Goal: Use online tool/utility: Utilize a website feature to perform a specific function

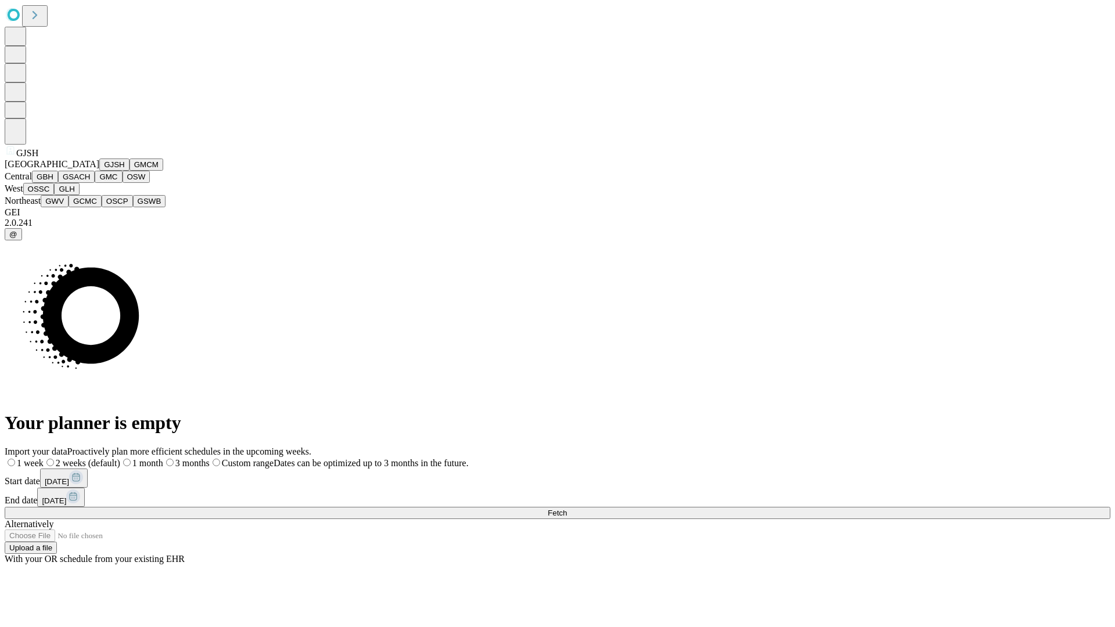
click at [99, 171] on button "GJSH" at bounding box center [114, 165] width 30 height 12
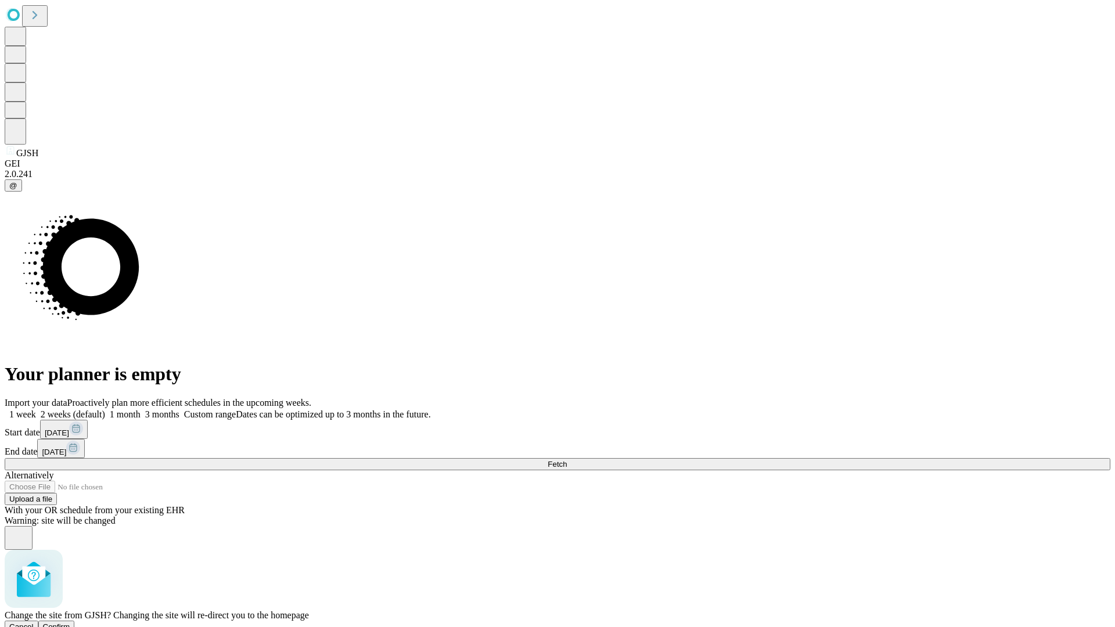
click at [70, 623] on span "Confirm" at bounding box center [56, 627] width 27 height 9
click at [141, 409] on label "1 month" at bounding box center [122, 414] width 35 height 10
click at [567, 460] on span "Fetch" at bounding box center [557, 464] width 19 height 9
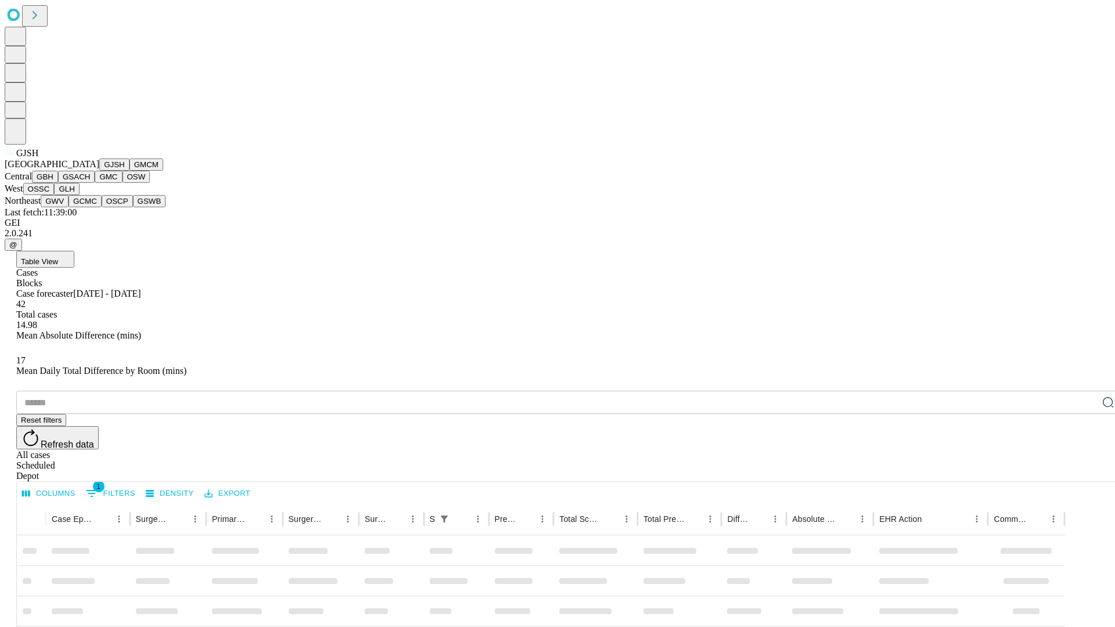
click at [130, 171] on button "GMCM" at bounding box center [147, 165] width 34 height 12
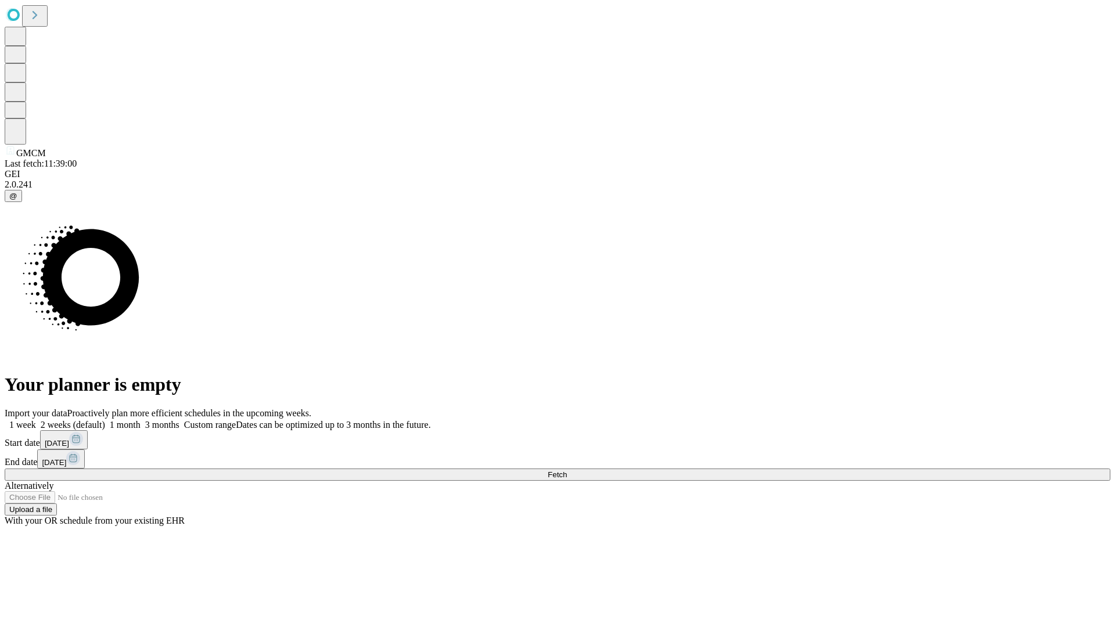
click at [141, 420] on label "1 month" at bounding box center [122, 425] width 35 height 10
click at [567, 470] on span "Fetch" at bounding box center [557, 474] width 19 height 9
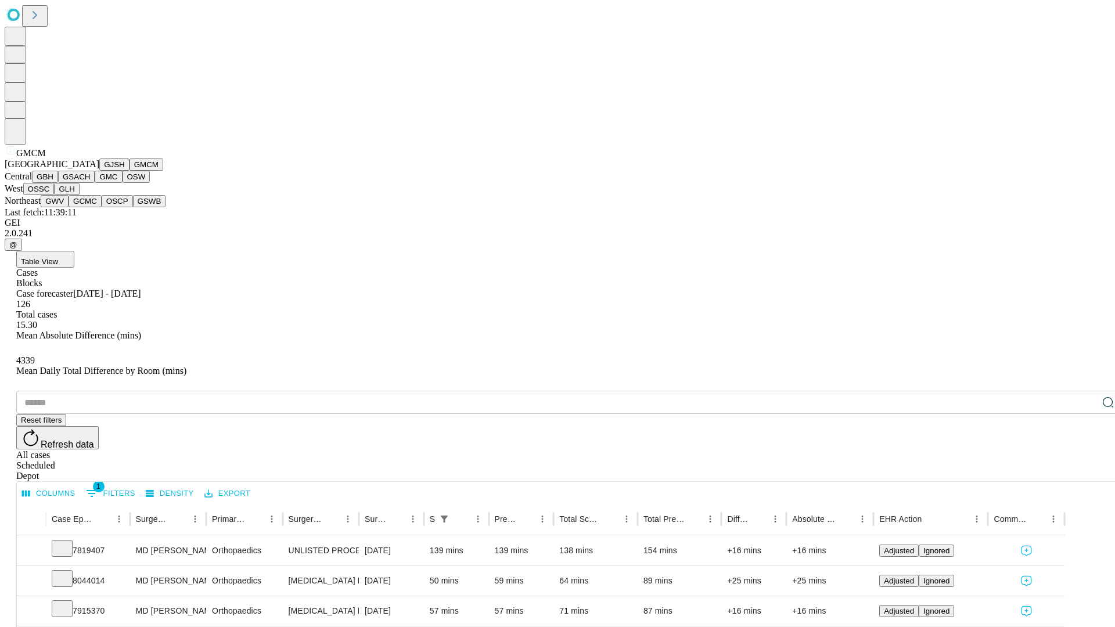
click at [58, 183] on button "GBH" at bounding box center [45, 177] width 26 height 12
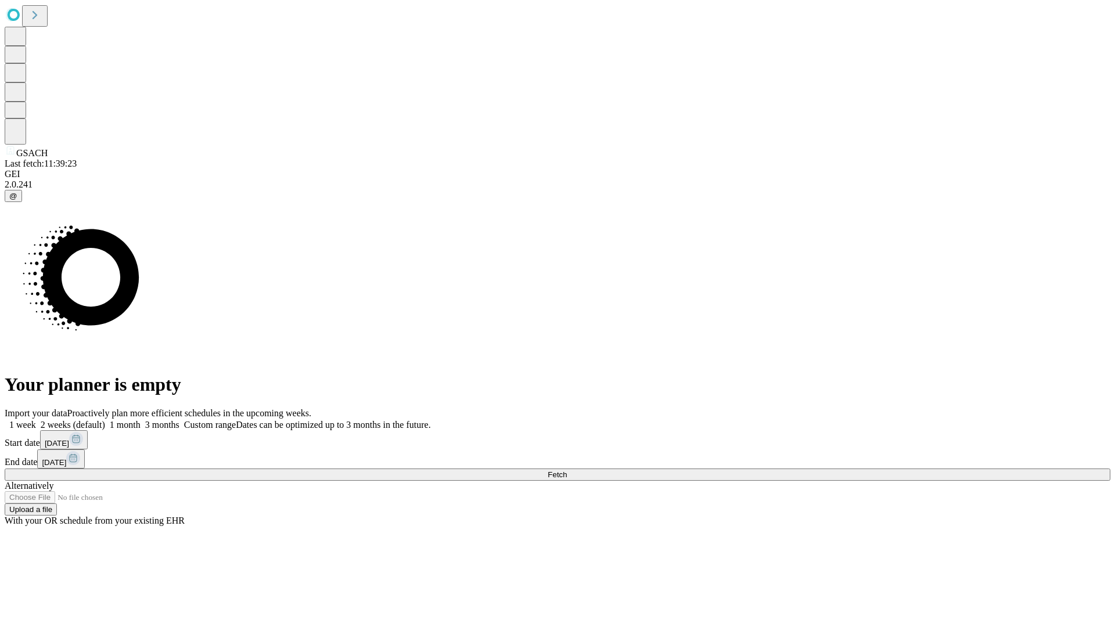
click at [141, 420] on label "1 month" at bounding box center [122, 425] width 35 height 10
click at [567, 470] on span "Fetch" at bounding box center [557, 474] width 19 height 9
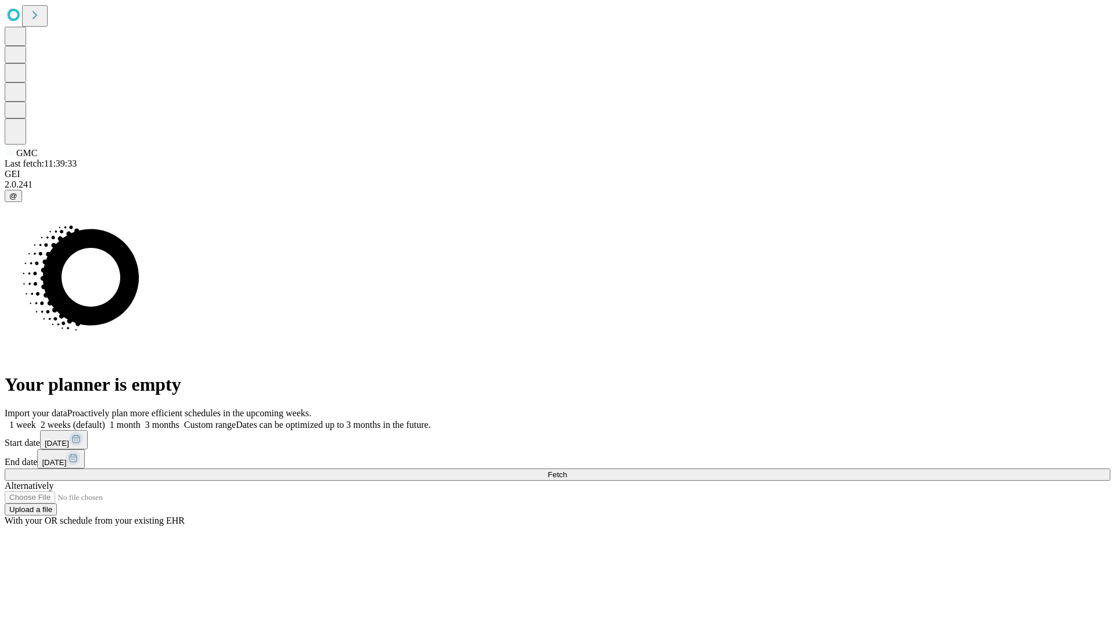
click at [141, 420] on label "1 month" at bounding box center [122, 425] width 35 height 10
click at [567, 470] on span "Fetch" at bounding box center [557, 474] width 19 height 9
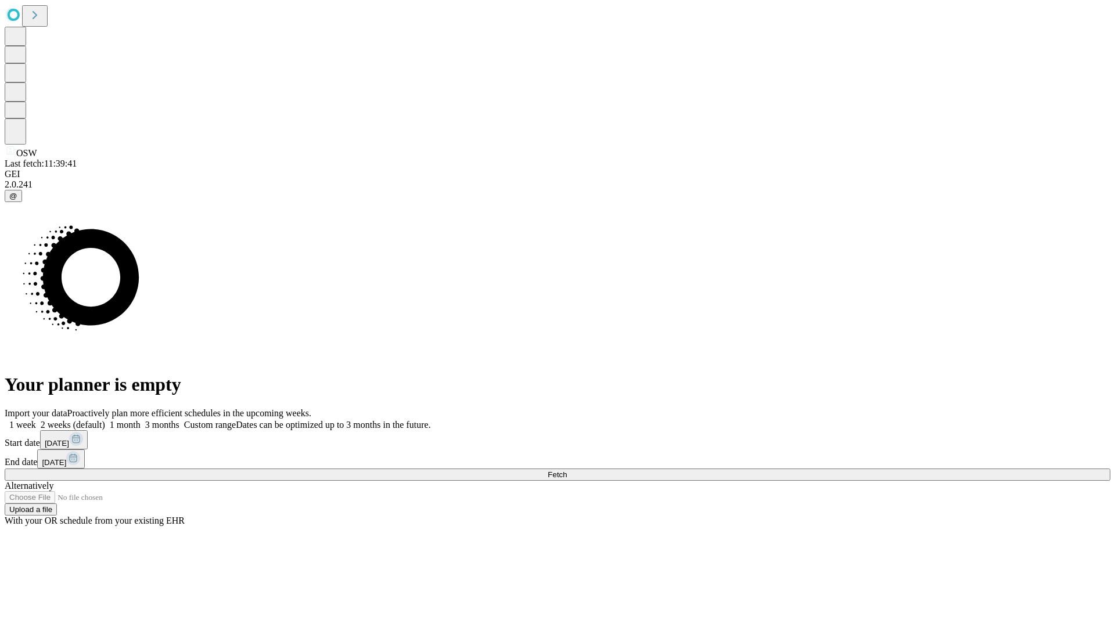
click at [141, 420] on label "1 month" at bounding box center [122, 425] width 35 height 10
click at [567, 470] on span "Fetch" at bounding box center [557, 474] width 19 height 9
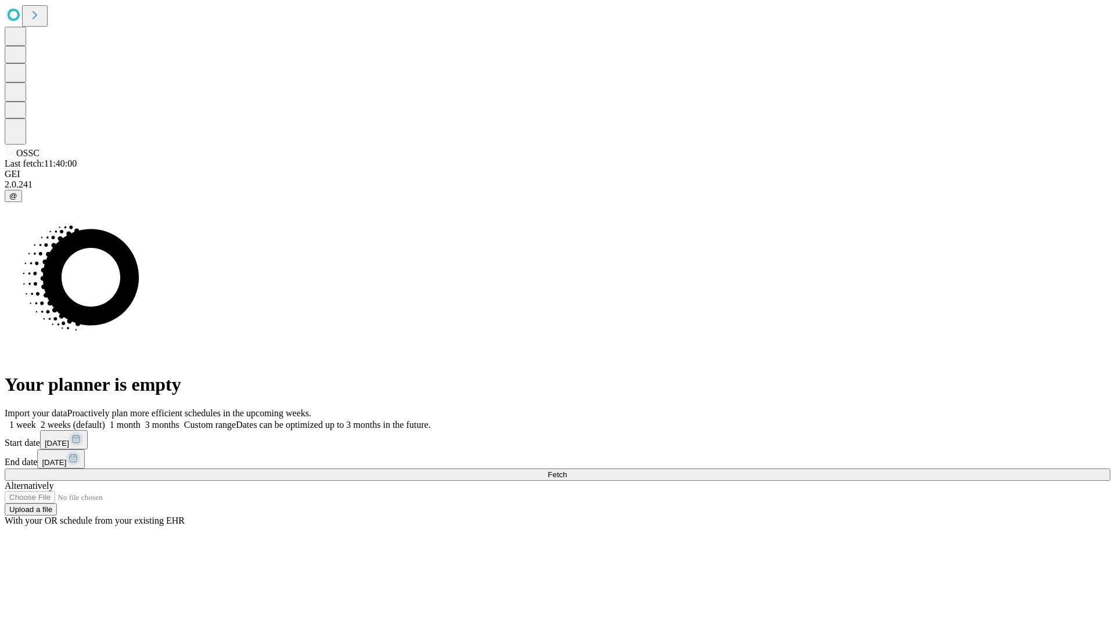
click at [141, 420] on label "1 month" at bounding box center [122, 425] width 35 height 10
click at [567, 470] on span "Fetch" at bounding box center [557, 474] width 19 height 9
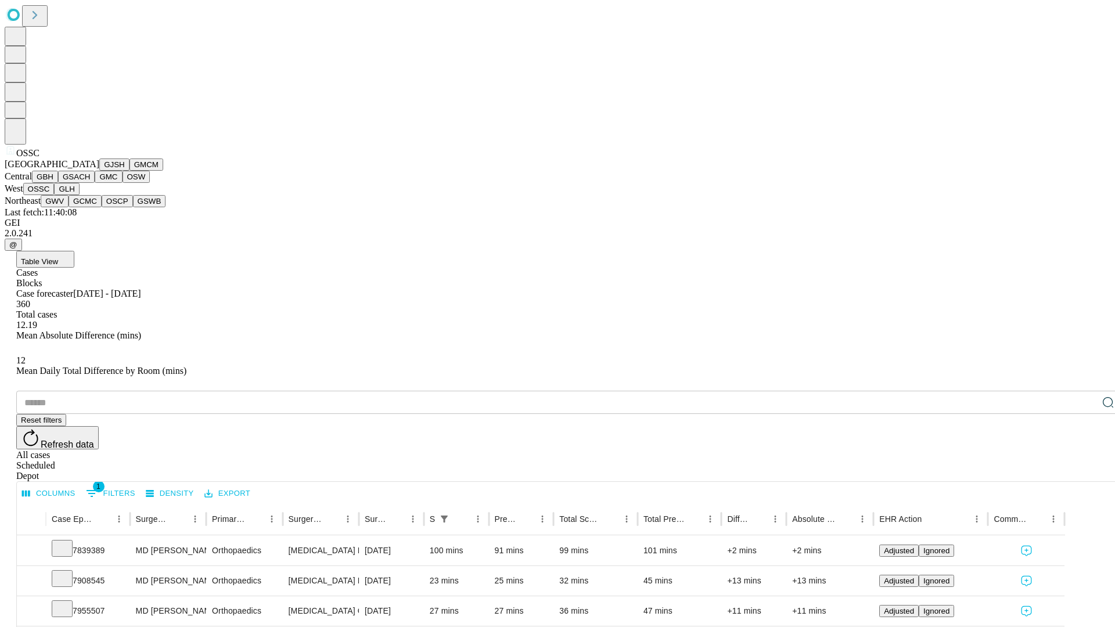
click at [79, 195] on button "GLH" at bounding box center [66, 189] width 25 height 12
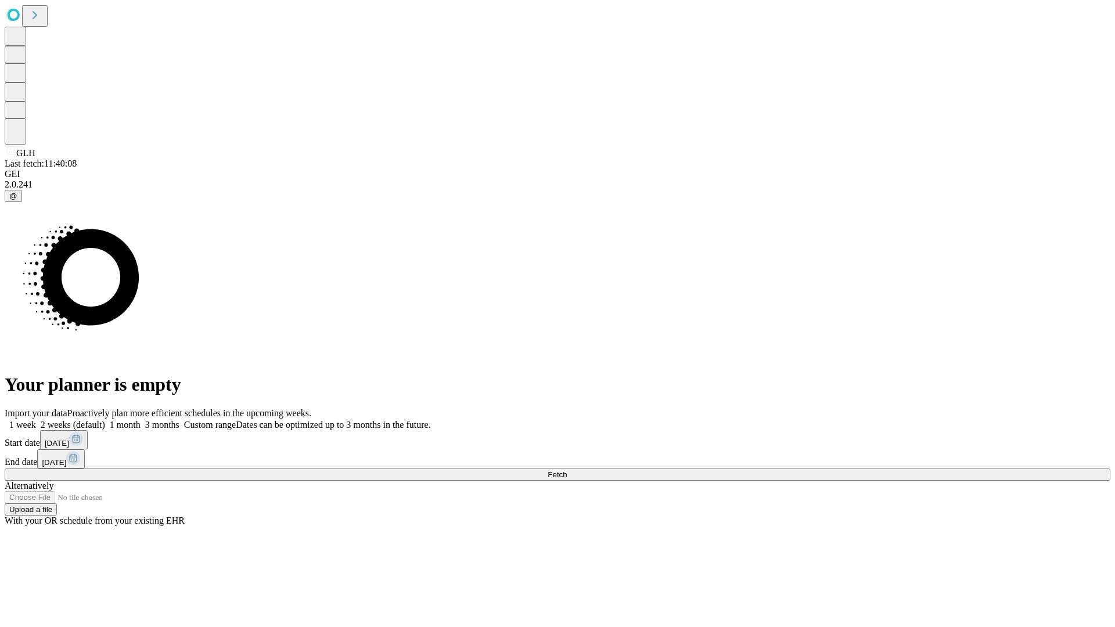
click at [141, 420] on label "1 month" at bounding box center [122, 425] width 35 height 10
click at [567, 470] on span "Fetch" at bounding box center [557, 474] width 19 height 9
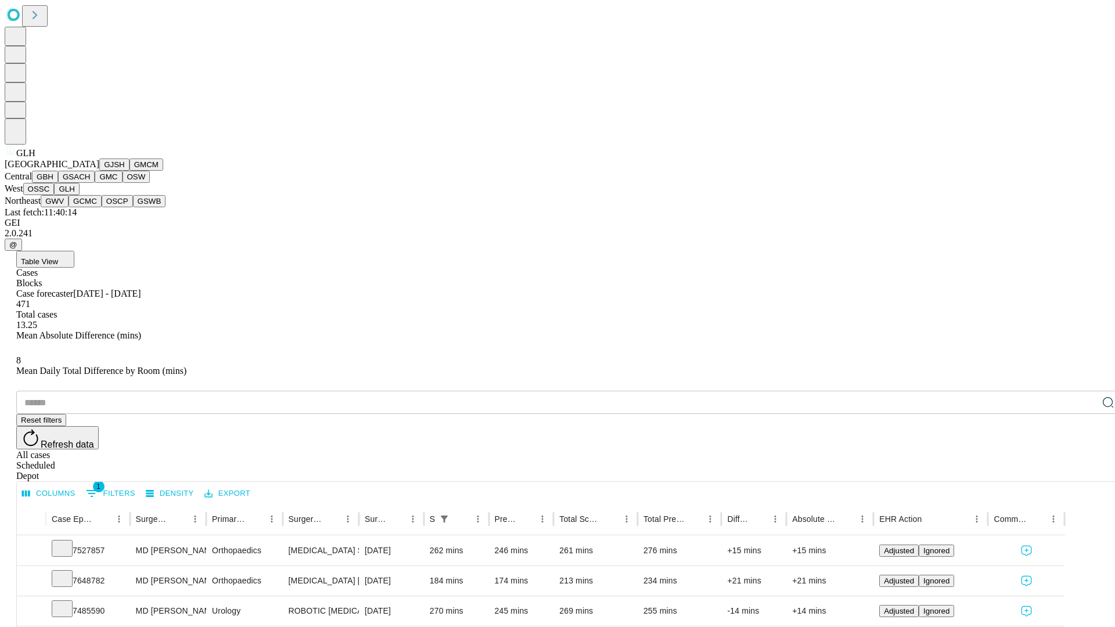
click at [69, 207] on button "GWV" at bounding box center [55, 201] width 28 height 12
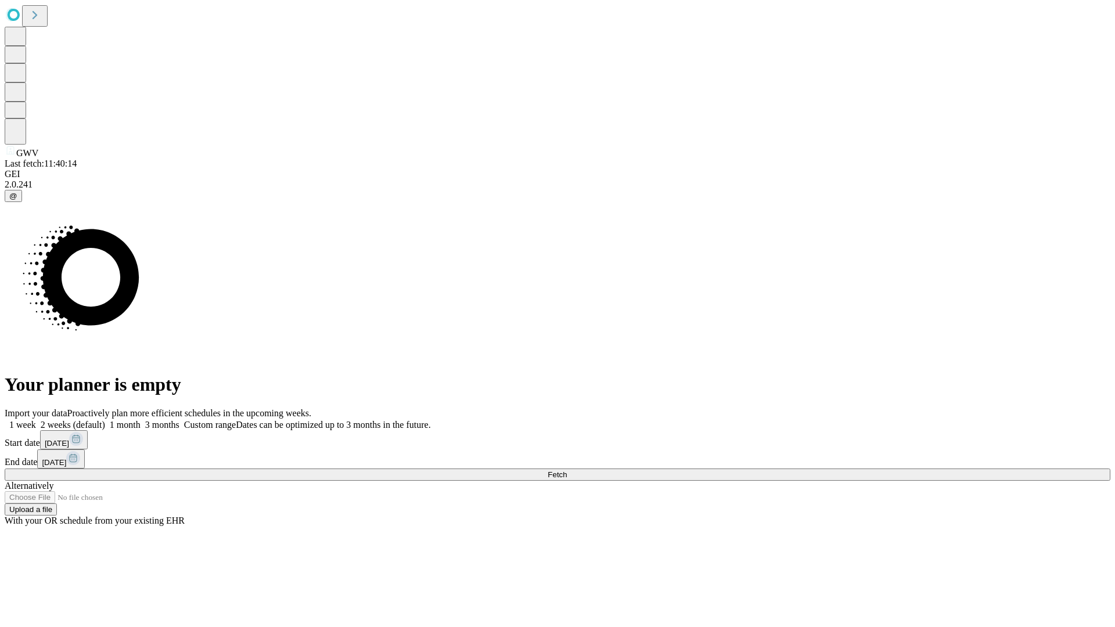
click at [141, 420] on label "1 month" at bounding box center [122, 425] width 35 height 10
click at [567, 470] on span "Fetch" at bounding box center [557, 474] width 19 height 9
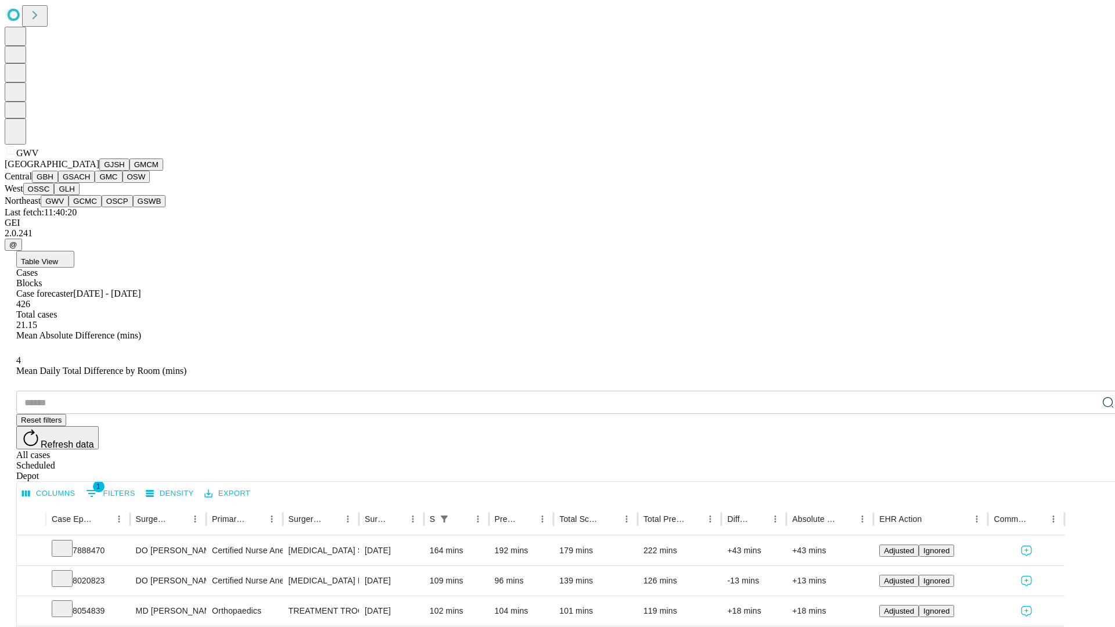
click at [90, 207] on button "GCMC" at bounding box center [85, 201] width 33 height 12
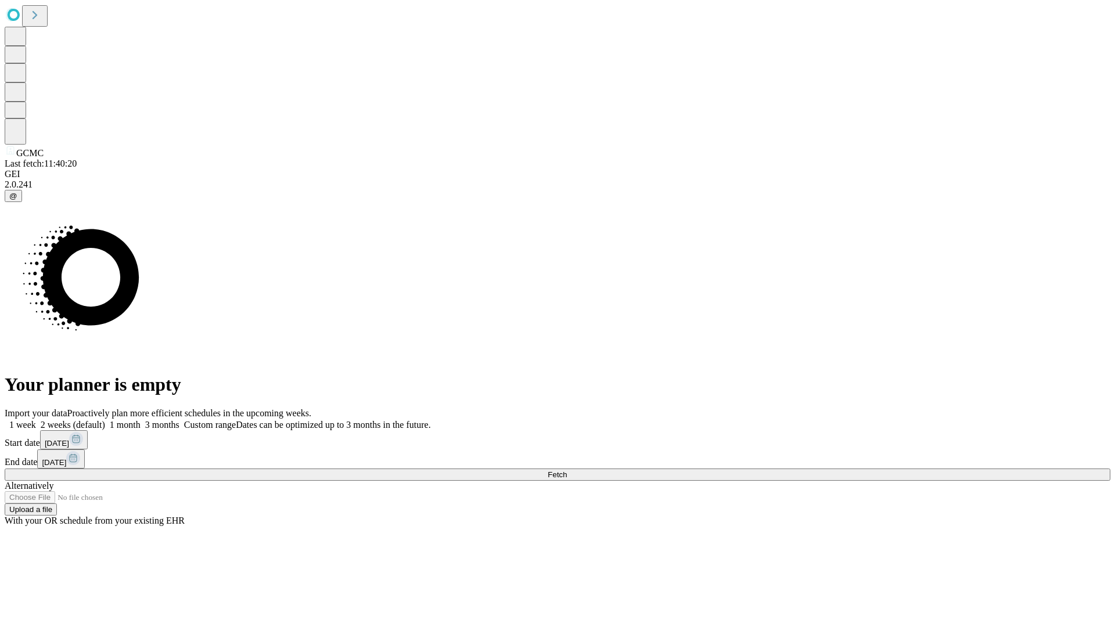
click at [141, 420] on label "1 month" at bounding box center [122, 425] width 35 height 10
click at [567, 470] on span "Fetch" at bounding box center [557, 474] width 19 height 9
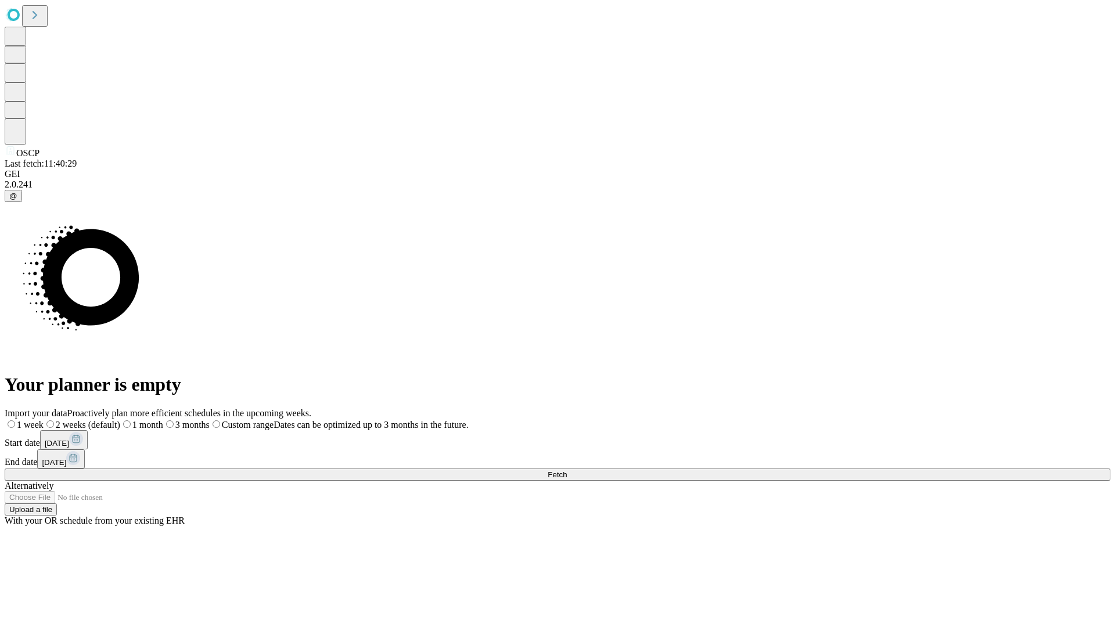
click at [567, 470] on span "Fetch" at bounding box center [557, 474] width 19 height 9
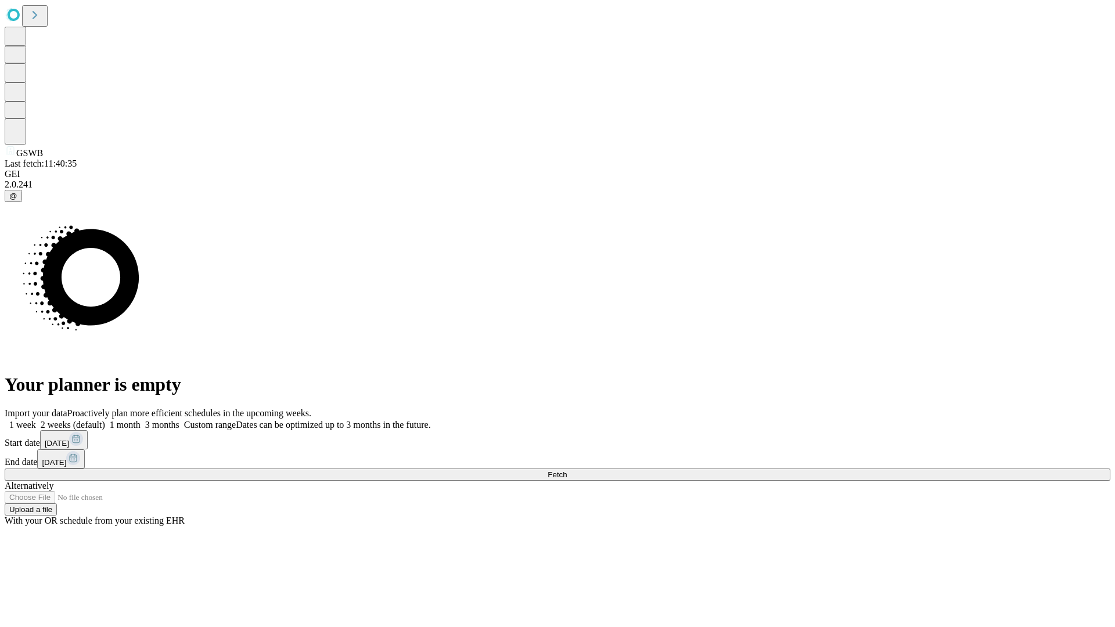
click at [141, 420] on label "1 month" at bounding box center [122, 425] width 35 height 10
click at [567, 470] on span "Fetch" at bounding box center [557, 474] width 19 height 9
